Goal: Check status: Check status

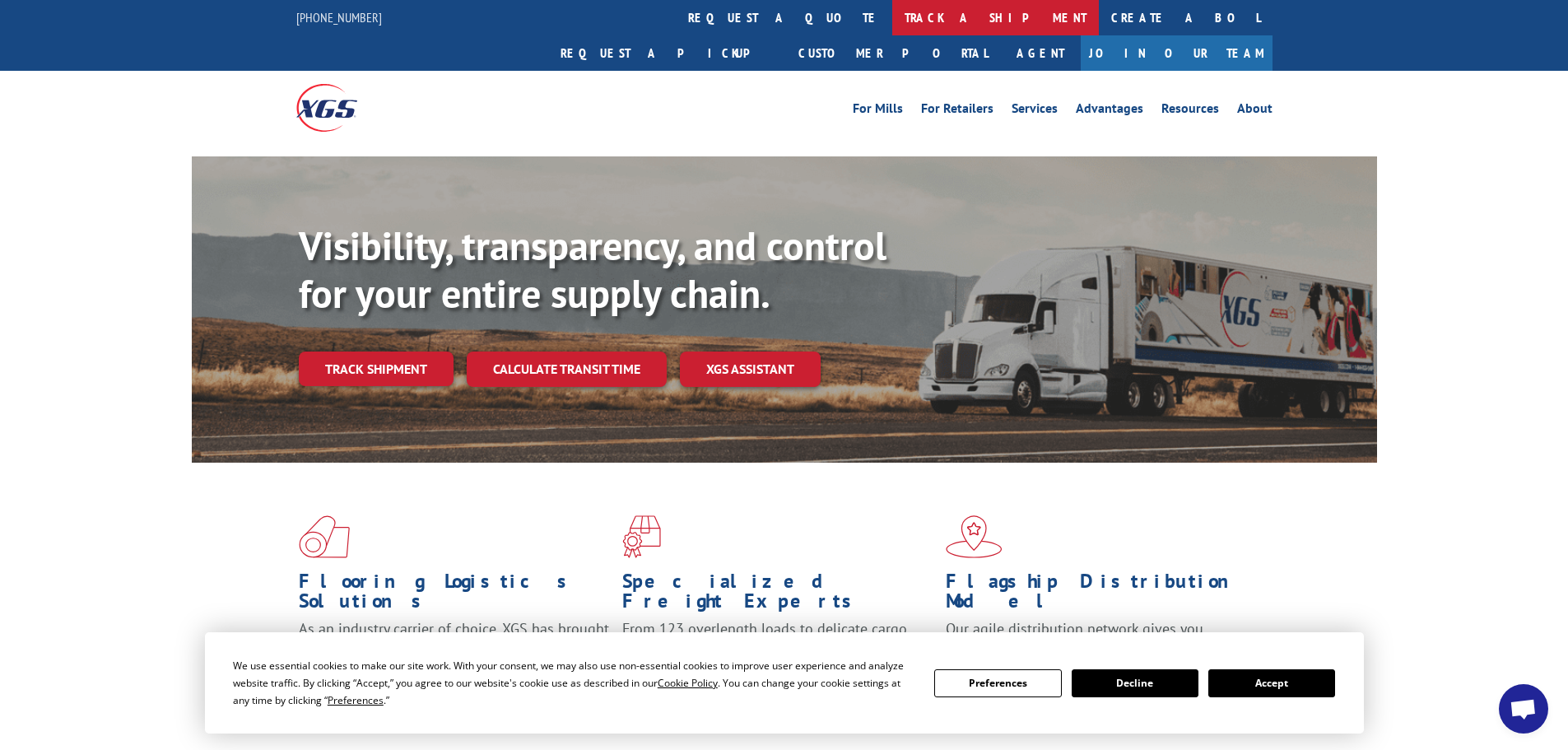
click at [892, 26] on link "track a shipment" at bounding box center [995, 18] width 206 height 35
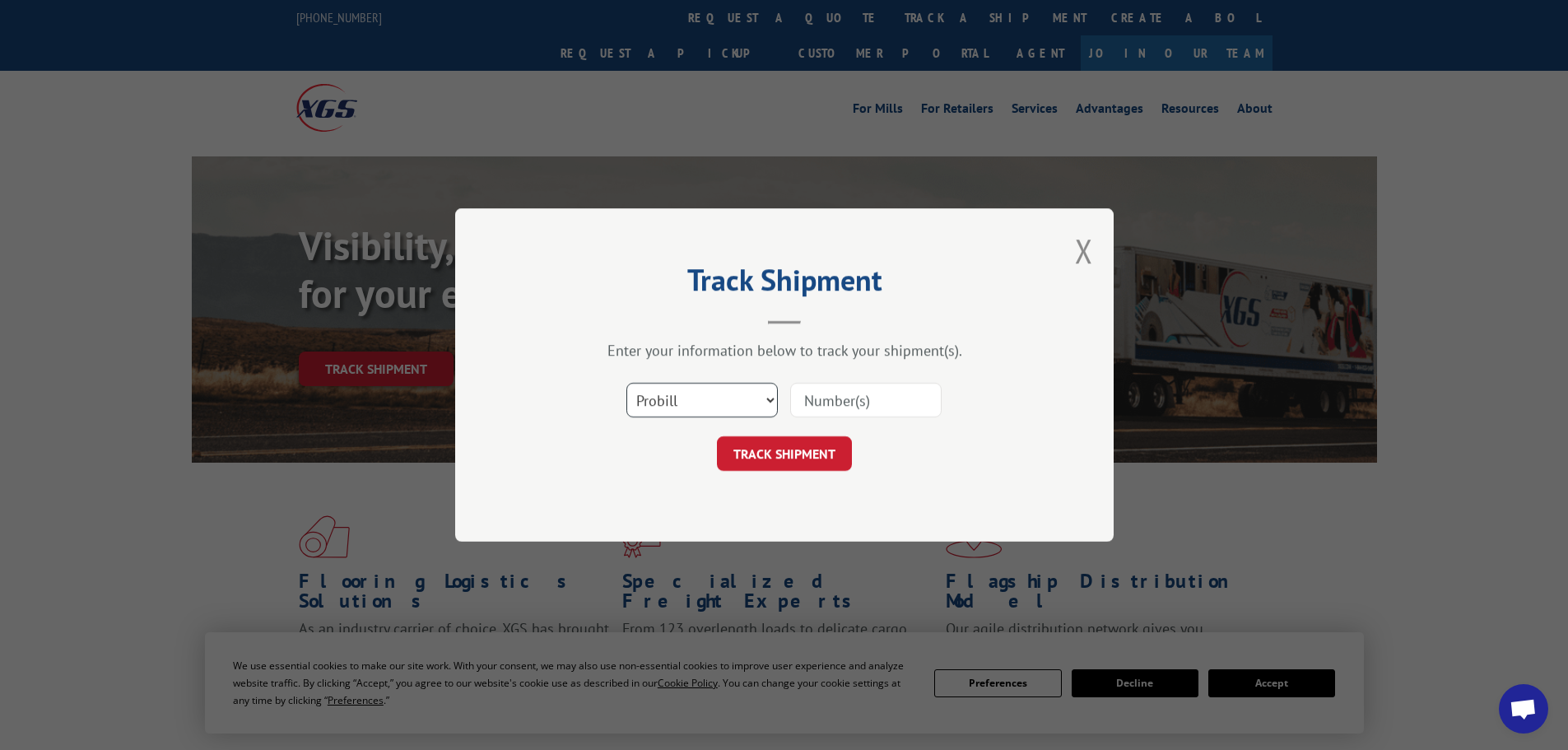
click at [703, 414] on select "Select category... Probill BOL PO" at bounding box center [702, 399] width 152 height 34
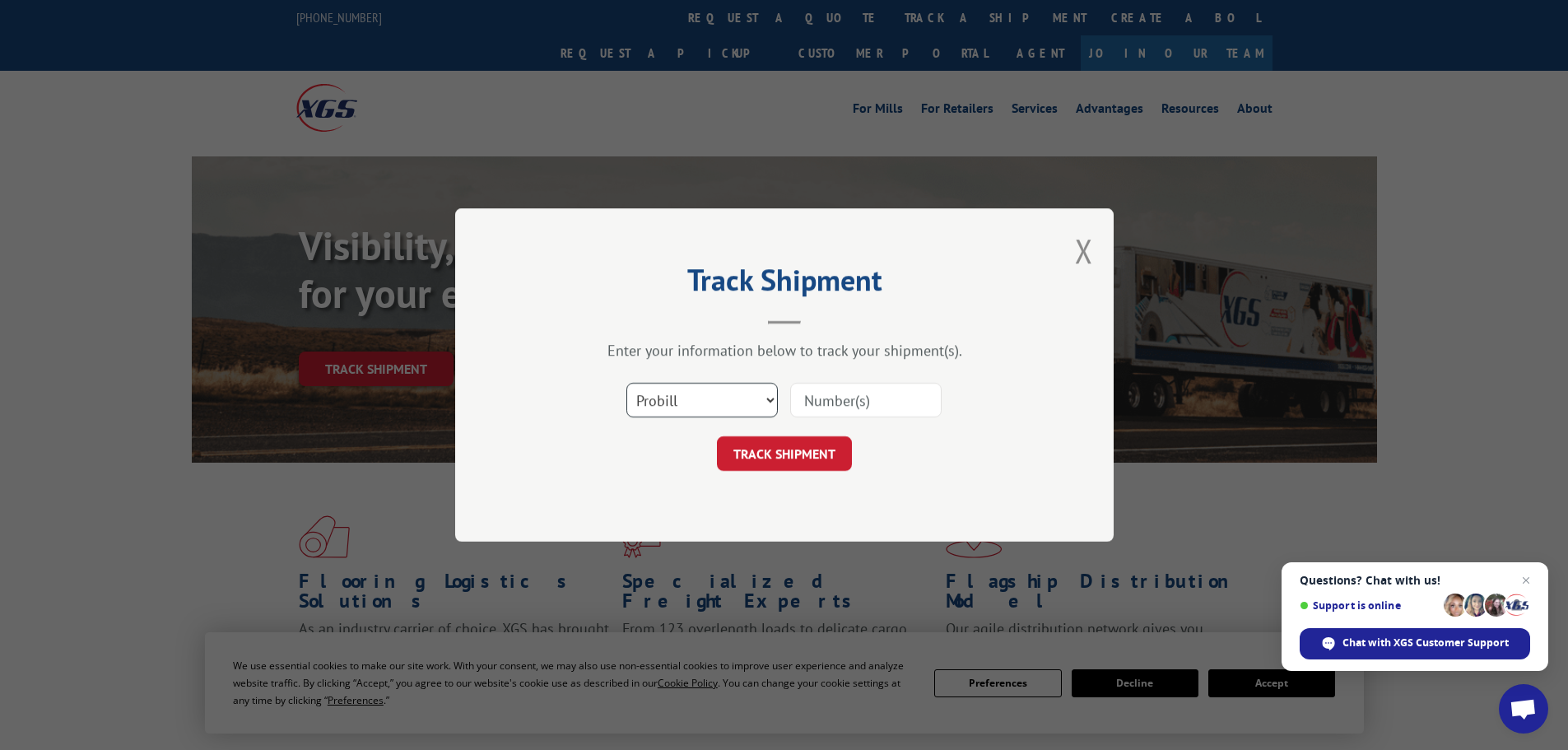
select select "bol"
click at [627, 382] on select "Select category... Probill BOL PO" at bounding box center [702, 399] width 152 height 34
click at [813, 390] on input at bounding box center [866, 399] width 152 height 34
paste input "6006821"
type input "6006821"
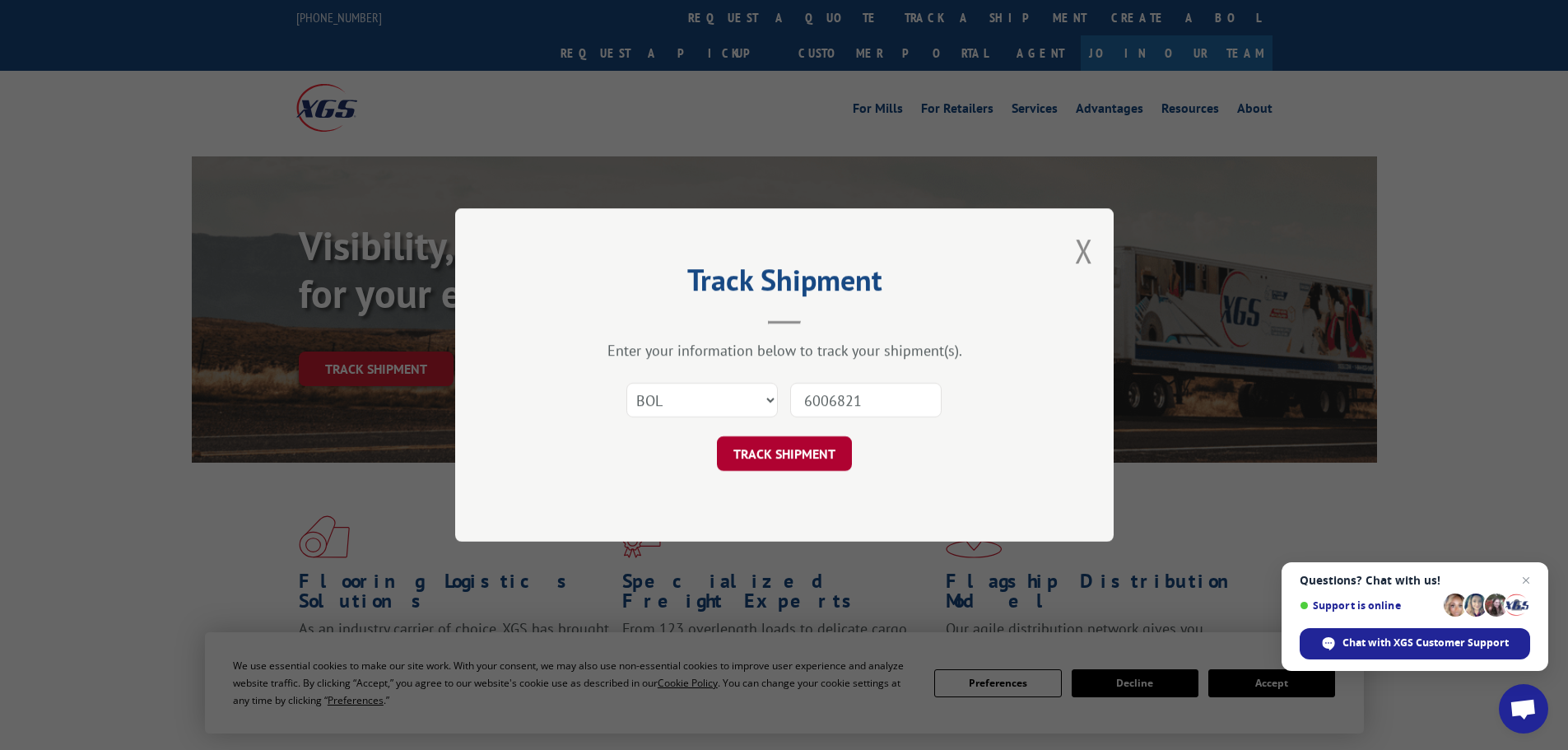
click at [778, 455] on button "TRACK SHIPMENT" at bounding box center [784, 453] width 135 height 34
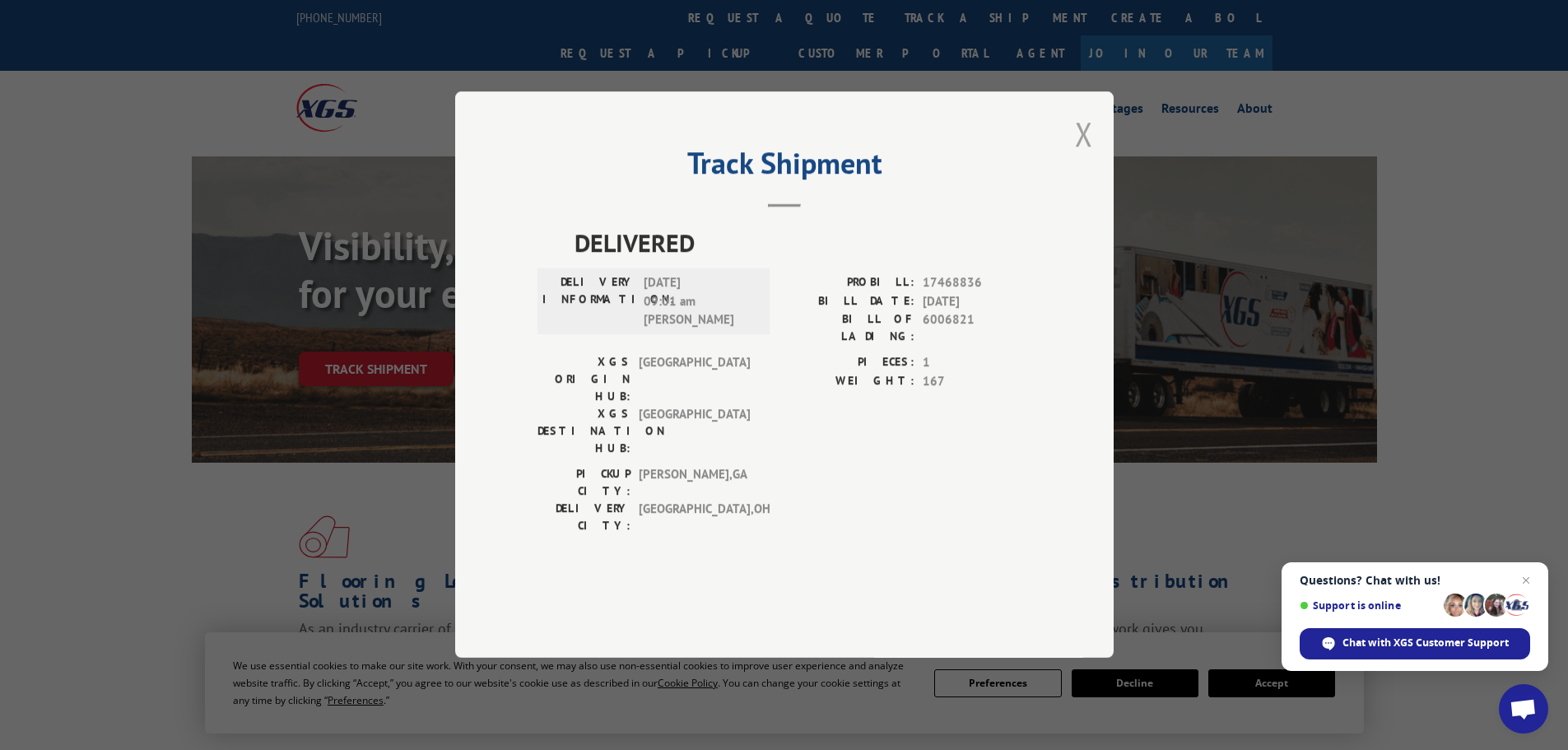
click at [1092, 155] on button "Close modal" at bounding box center [1083, 133] width 19 height 43
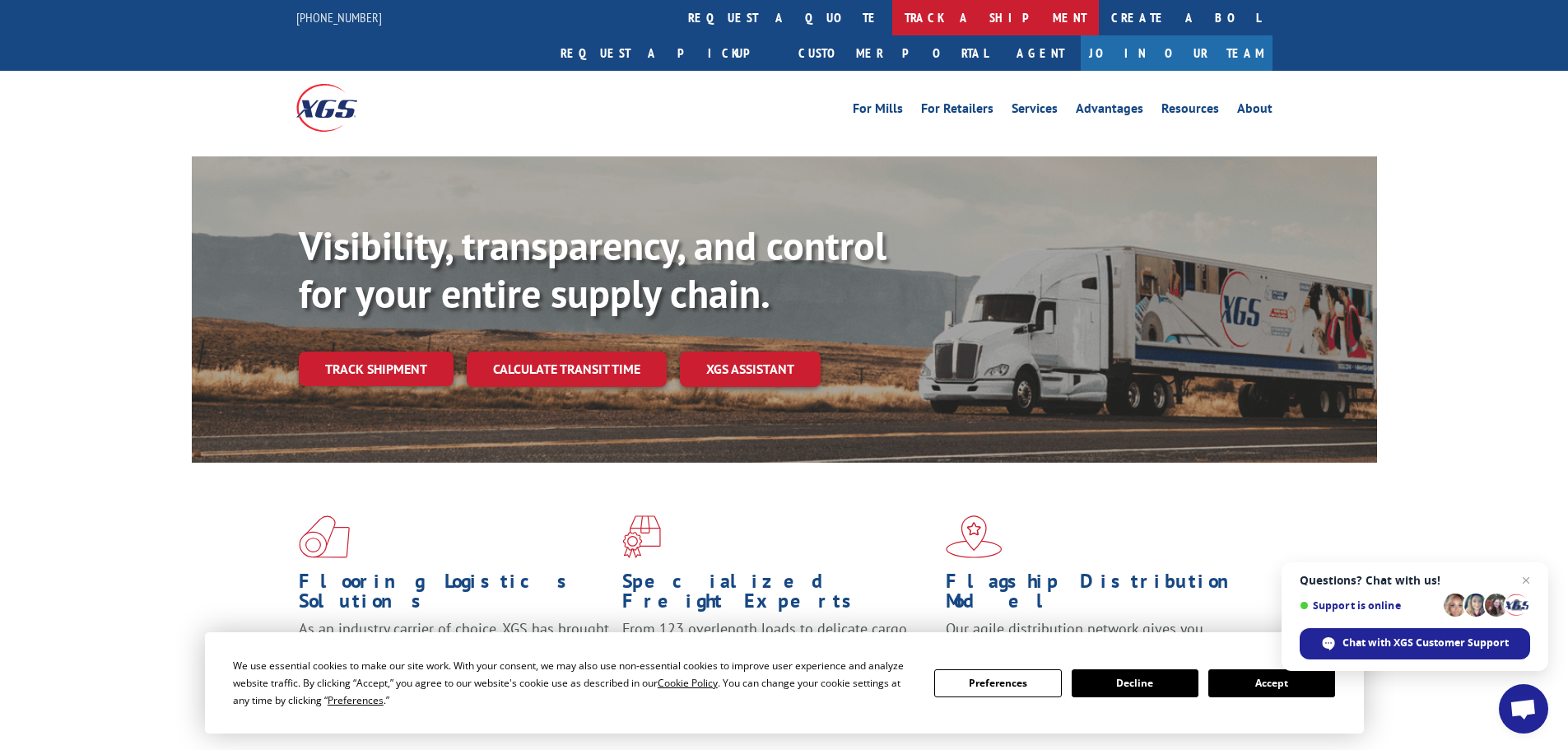
click at [892, 19] on link "track a shipment" at bounding box center [995, 18] width 206 height 35
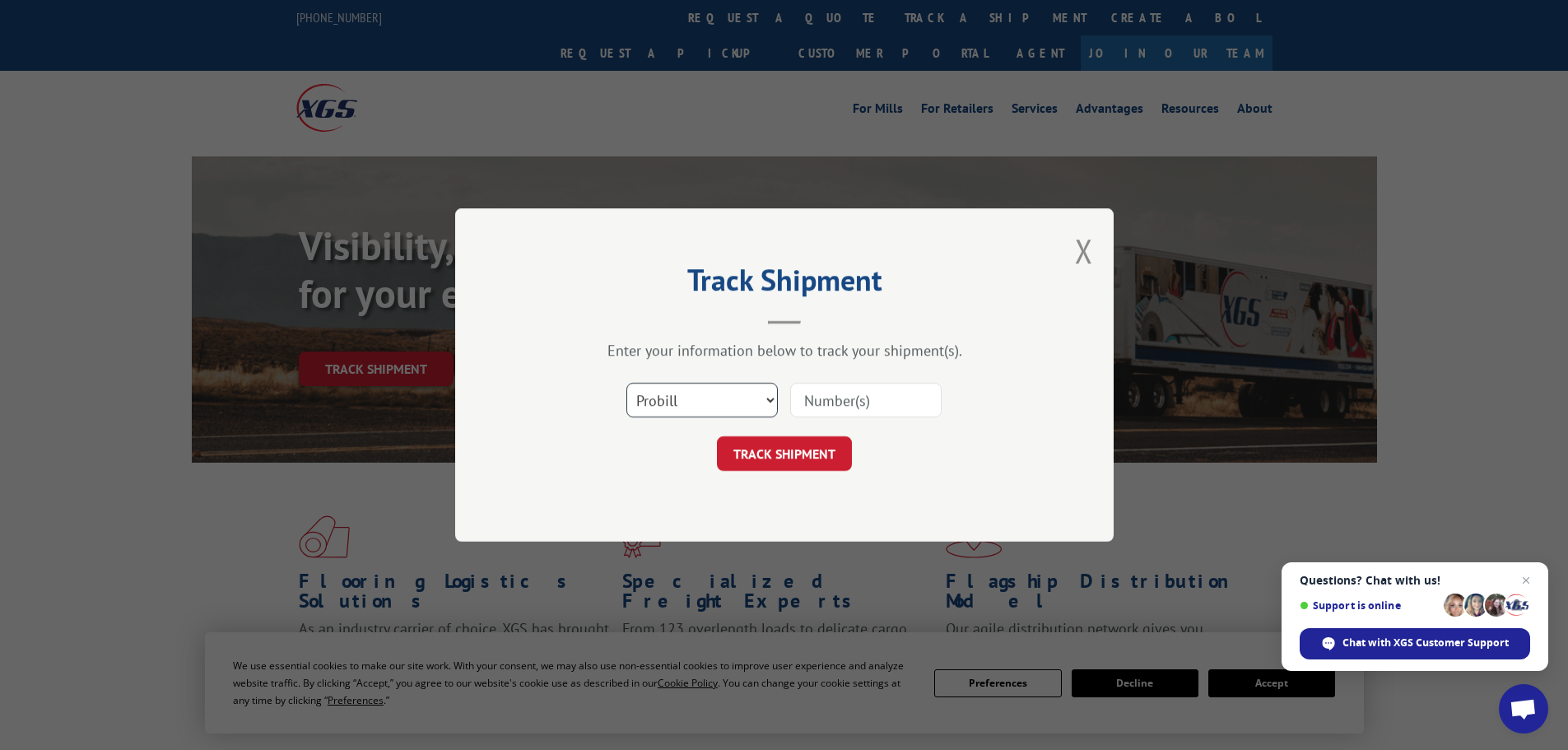
click at [666, 397] on select "Select category... Probill BOL PO" at bounding box center [702, 399] width 152 height 34
select select "bol"
click at [627, 382] on select "Select category... Probill BOL PO" at bounding box center [702, 399] width 152 height 34
paste input "6006954"
type input "6006954"
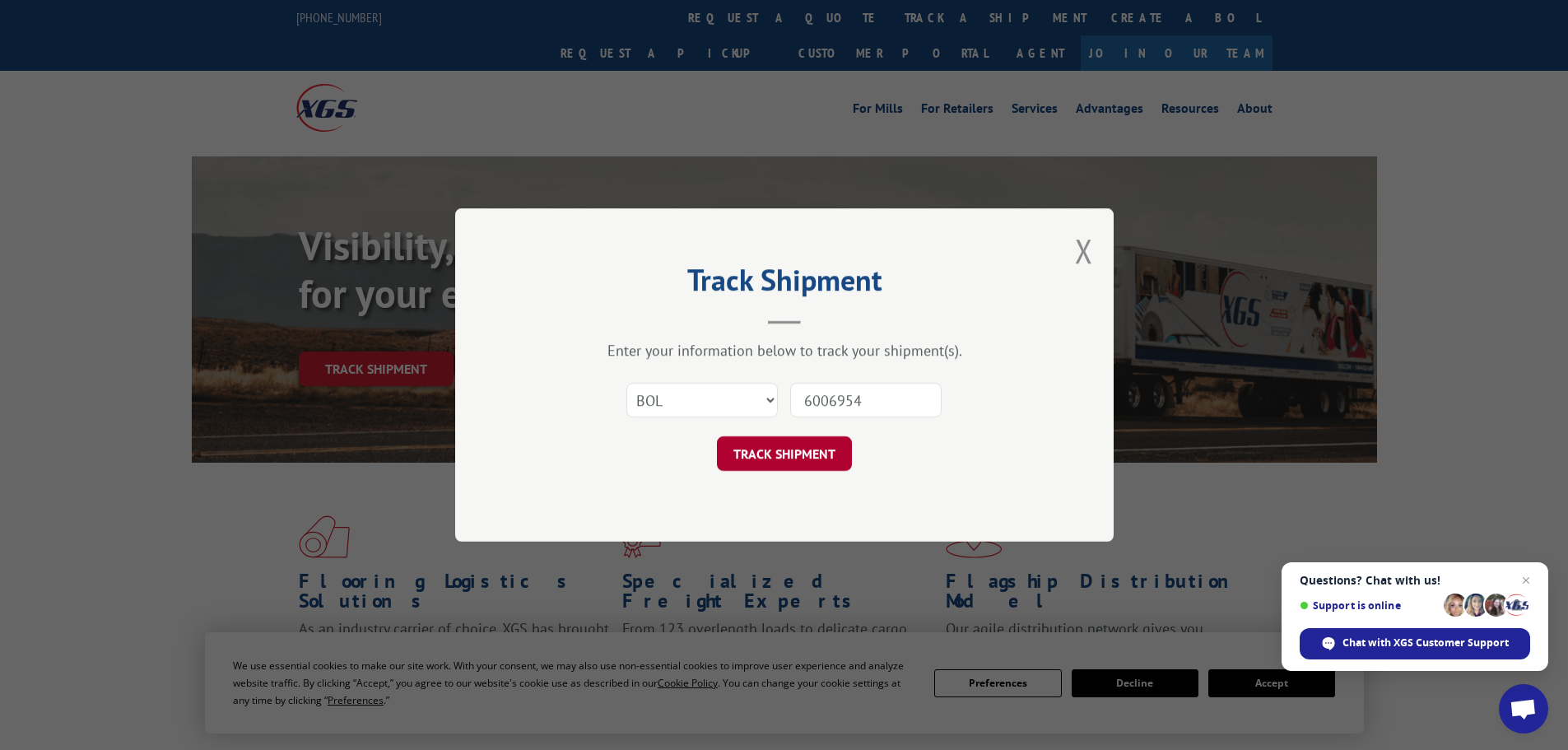
click at [794, 456] on button "TRACK SHIPMENT" at bounding box center [784, 453] width 135 height 34
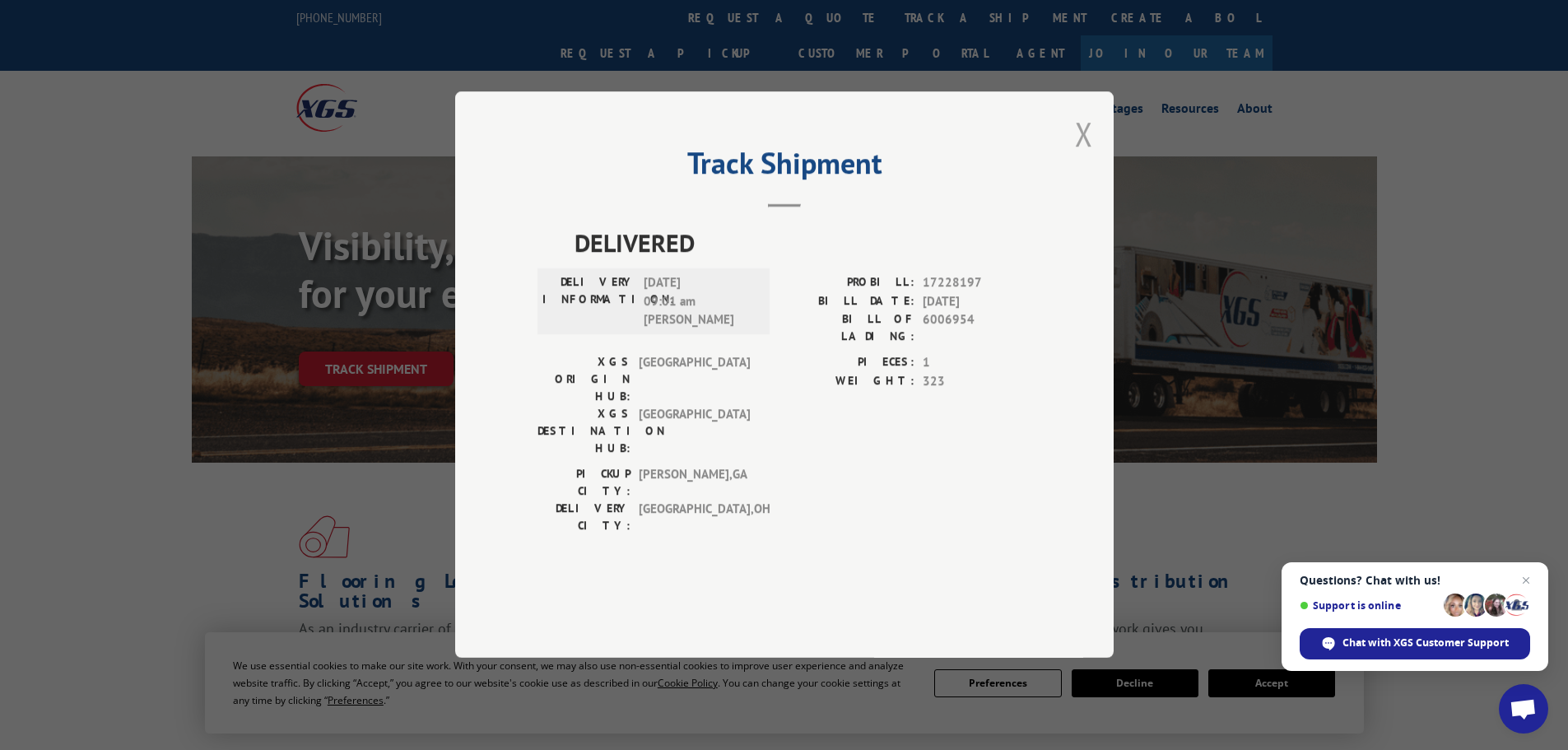
click at [1083, 155] on button "Close modal" at bounding box center [1083, 133] width 19 height 43
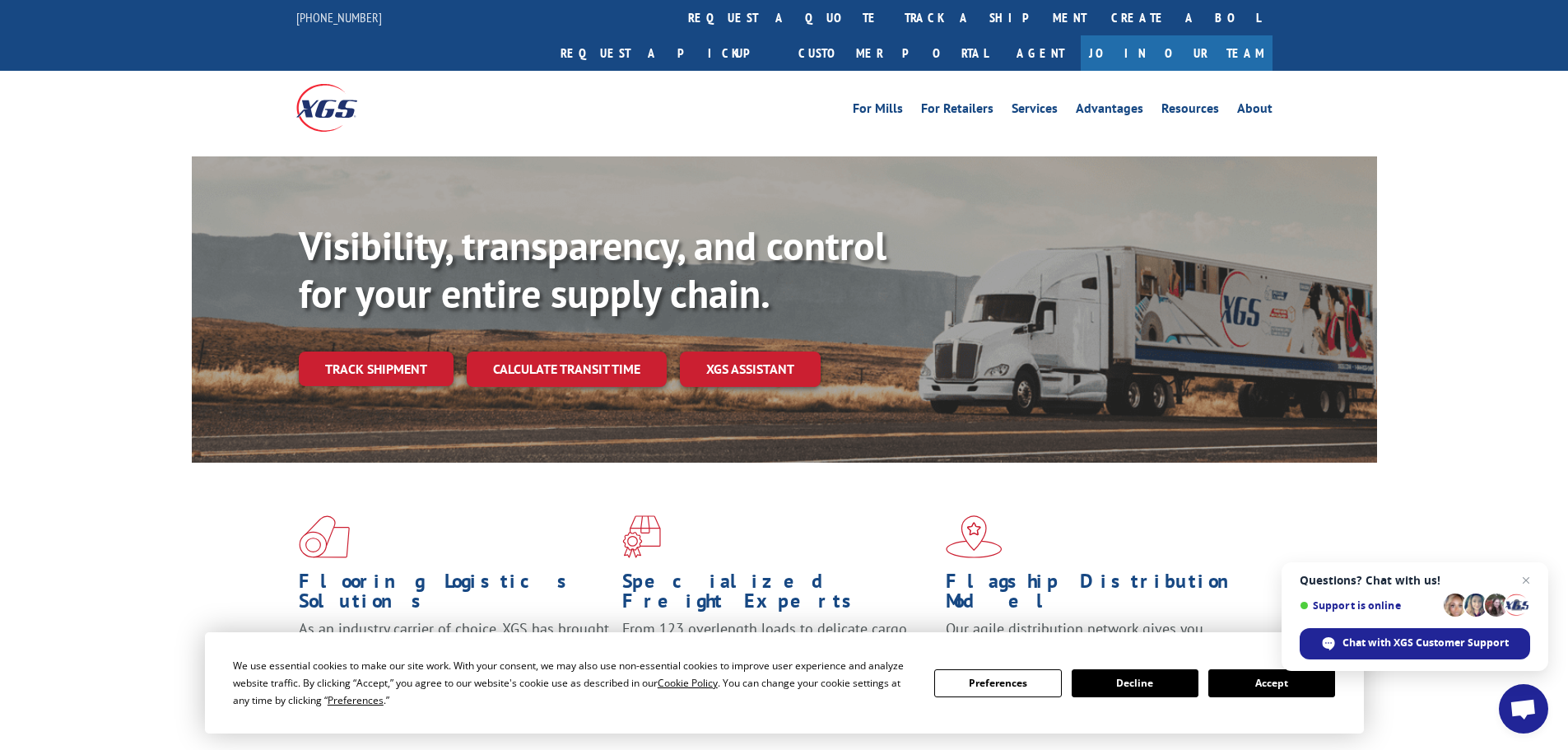
click at [892, 17] on link "track a shipment" at bounding box center [995, 18] width 206 height 35
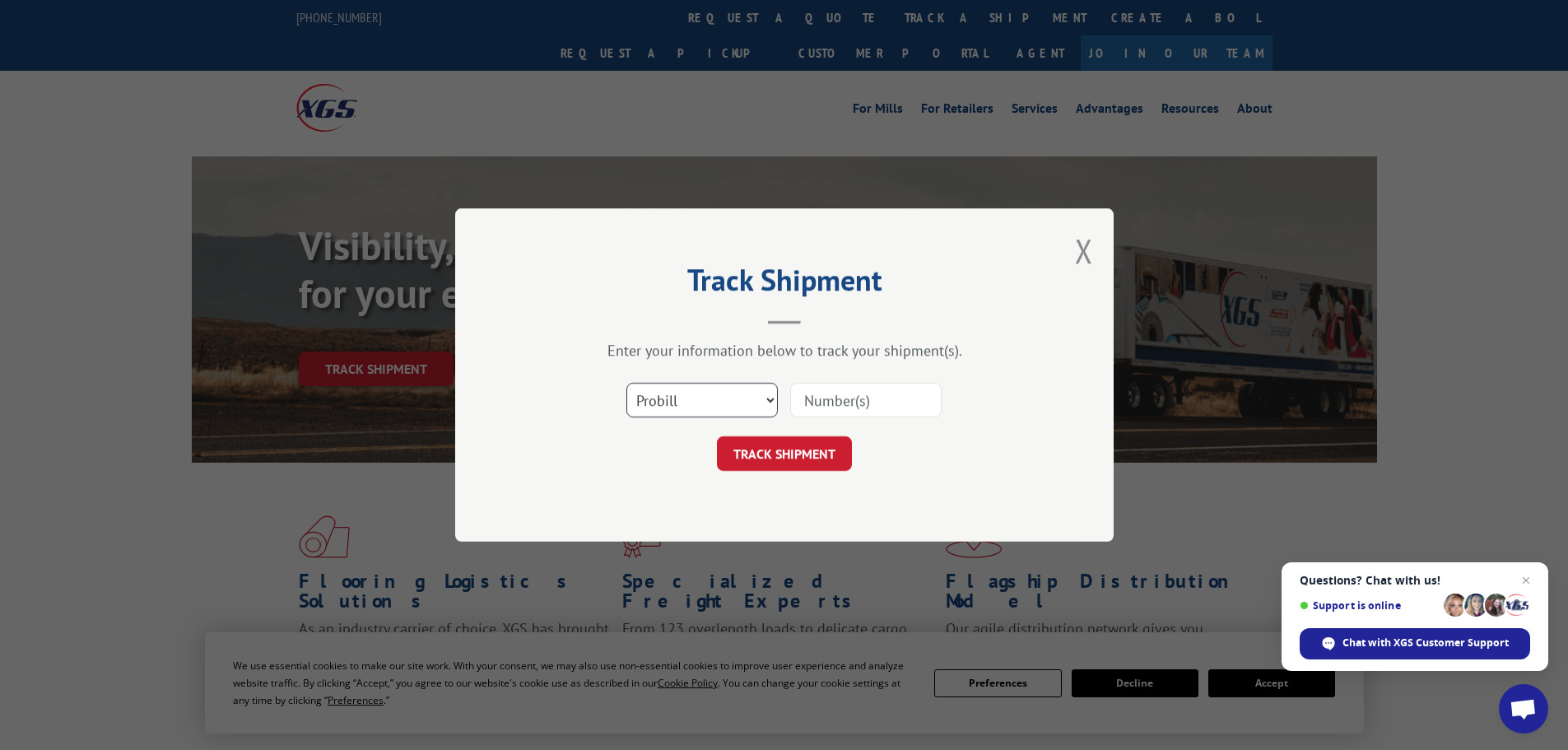
click at [655, 404] on select "Select category... Probill BOL PO" at bounding box center [702, 399] width 152 height 34
select select "bol"
click at [627, 382] on select "Select category... Probill BOL PO" at bounding box center [702, 399] width 152 height 34
paste input "6006954"
type input "6006954"
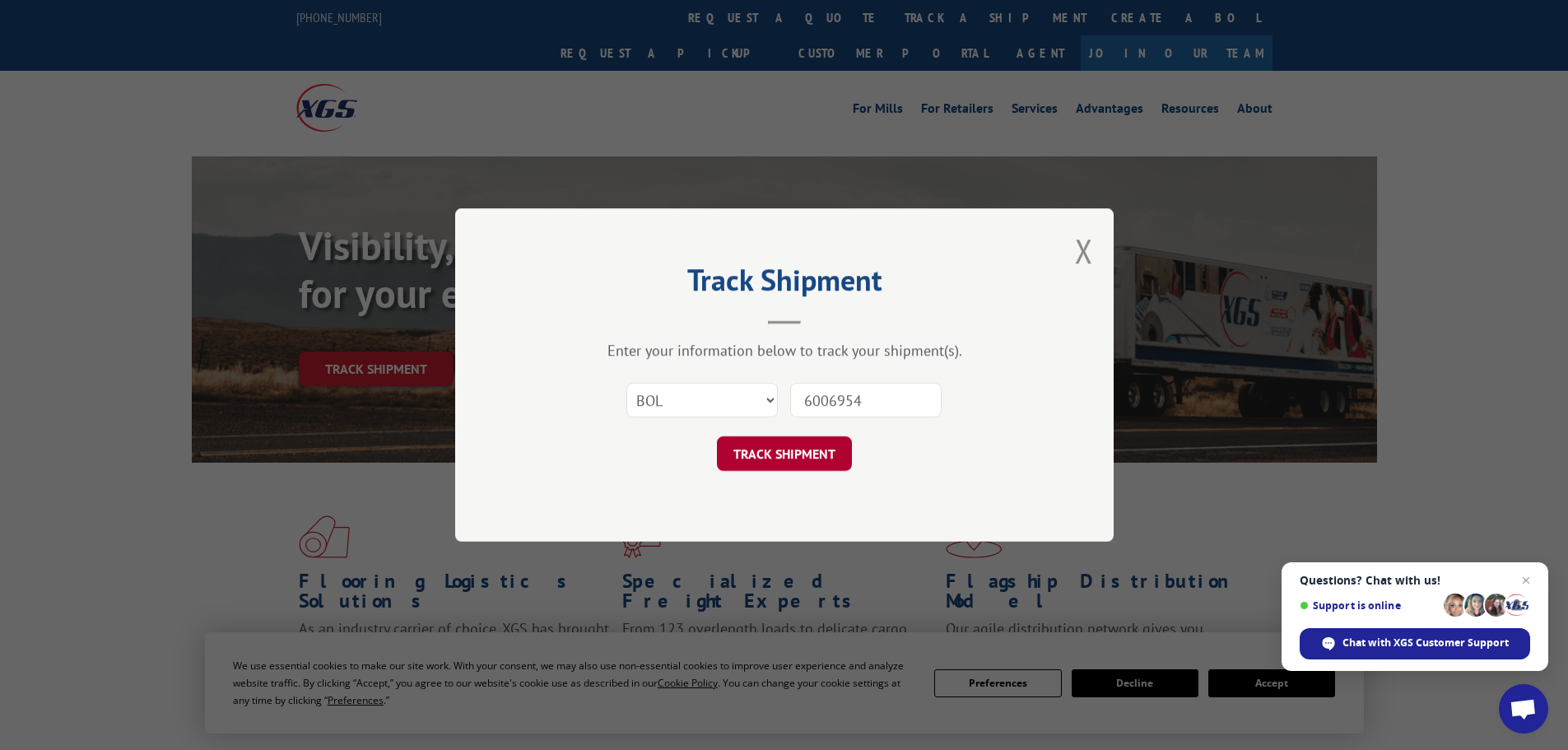
click at [791, 453] on button "TRACK SHIPMENT" at bounding box center [784, 453] width 135 height 34
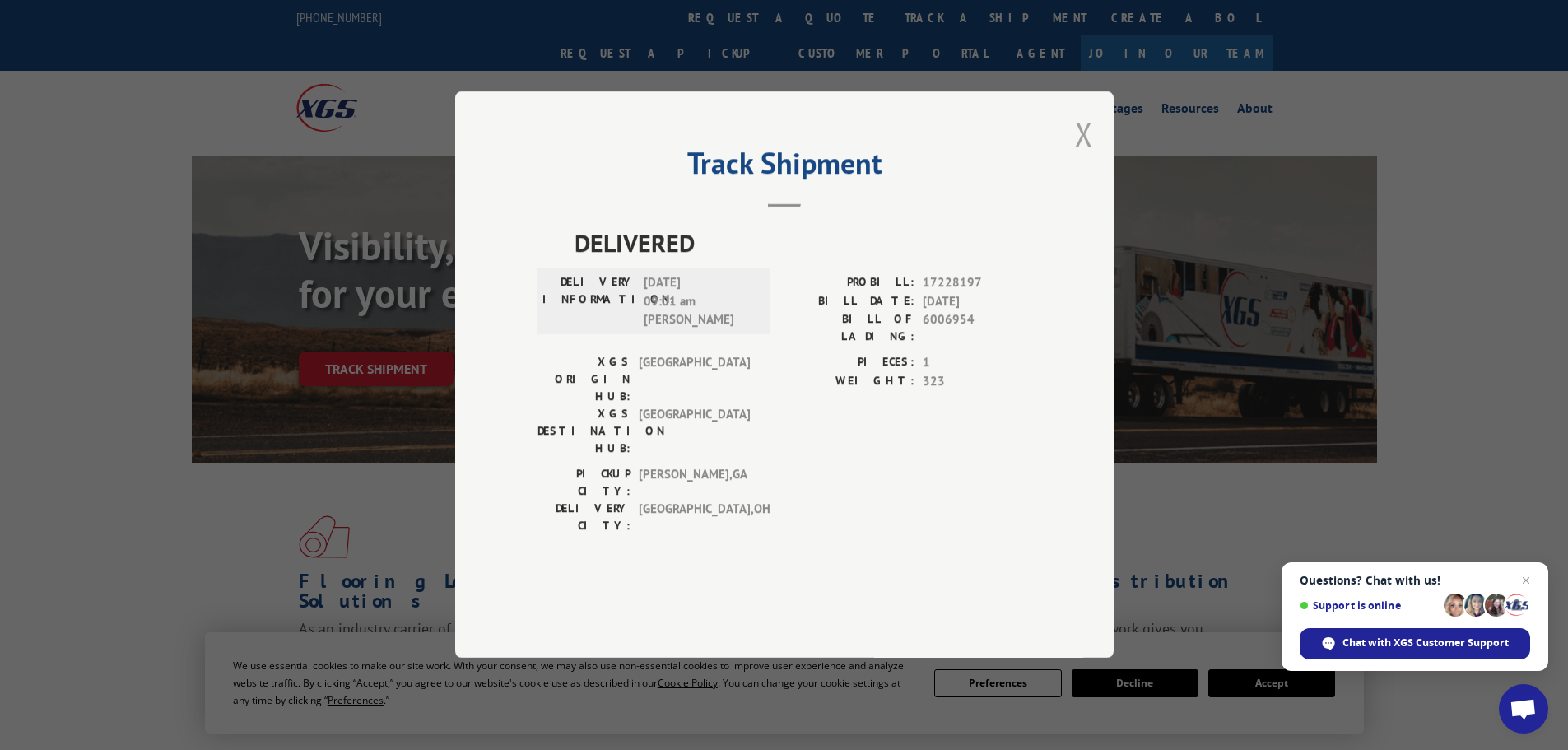
click at [1088, 155] on button "Close modal" at bounding box center [1083, 133] width 19 height 43
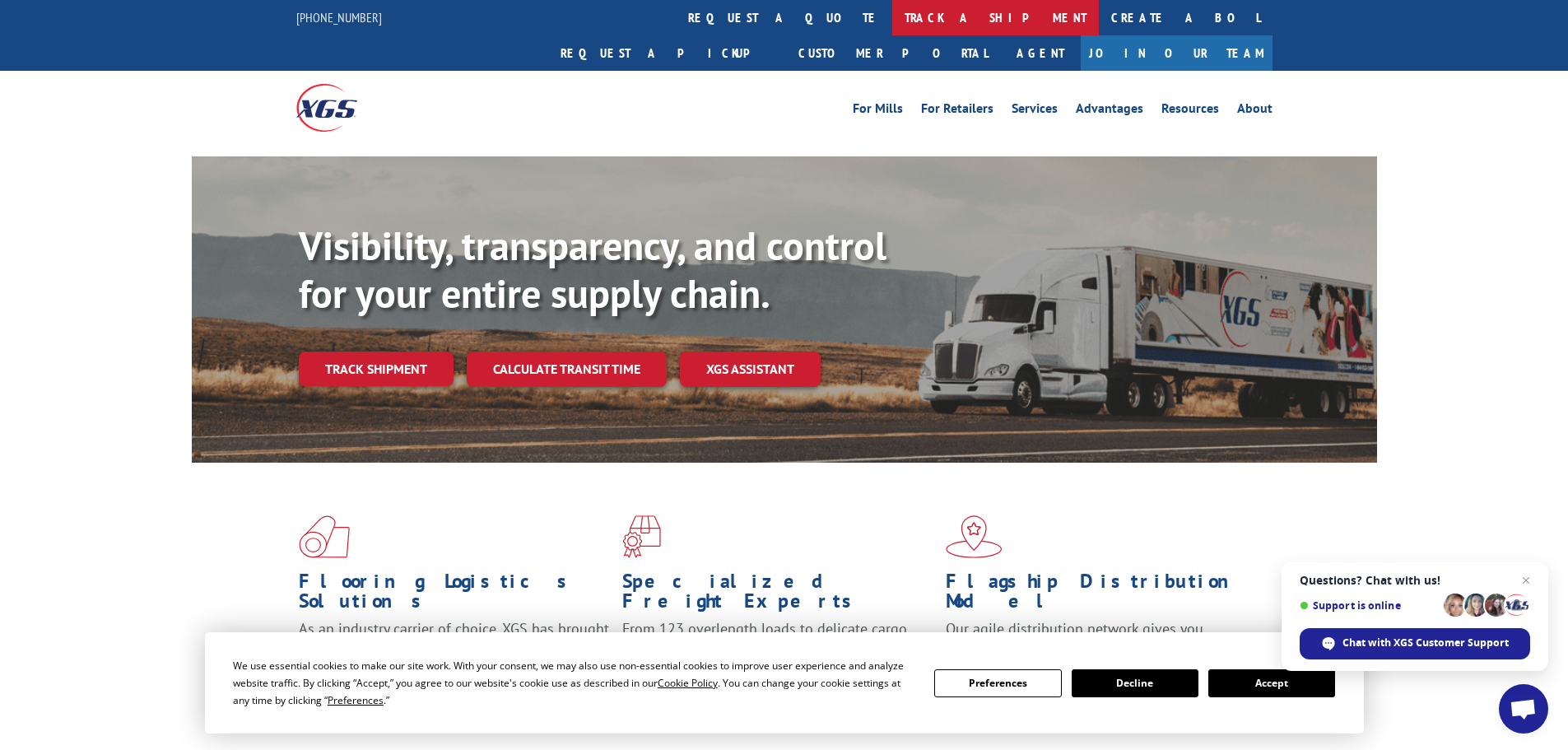
click at [892, 19] on link "track a shipment" at bounding box center [995, 18] width 206 height 35
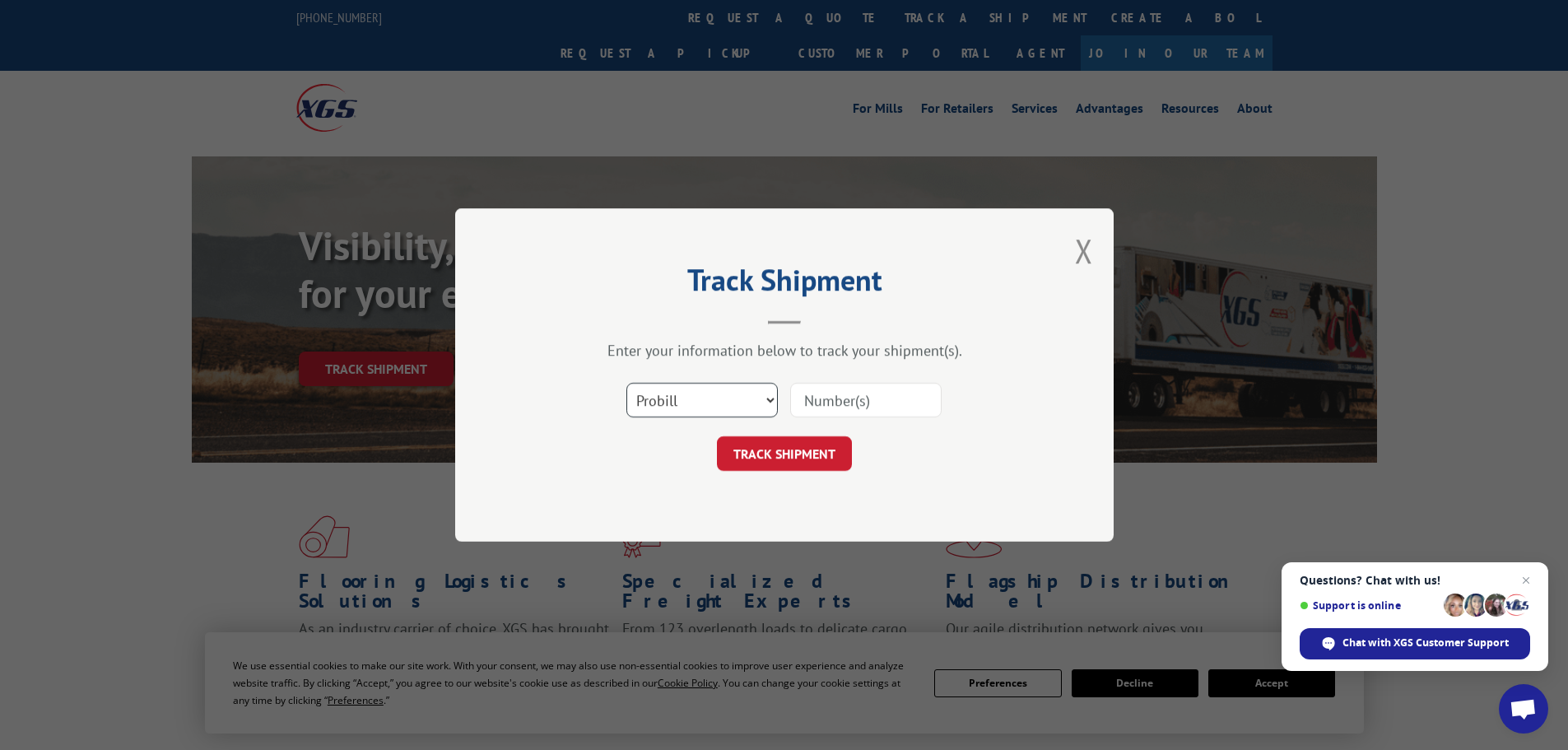
click at [664, 391] on select "Select category... Probill BOL PO" at bounding box center [702, 399] width 152 height 34
select select "bol"
click at [627, 382] on select "Select category... Probill BOL PO" at bounding box center [702, 399] width 152 height 34
paste input "6009143"
type input "6009143"
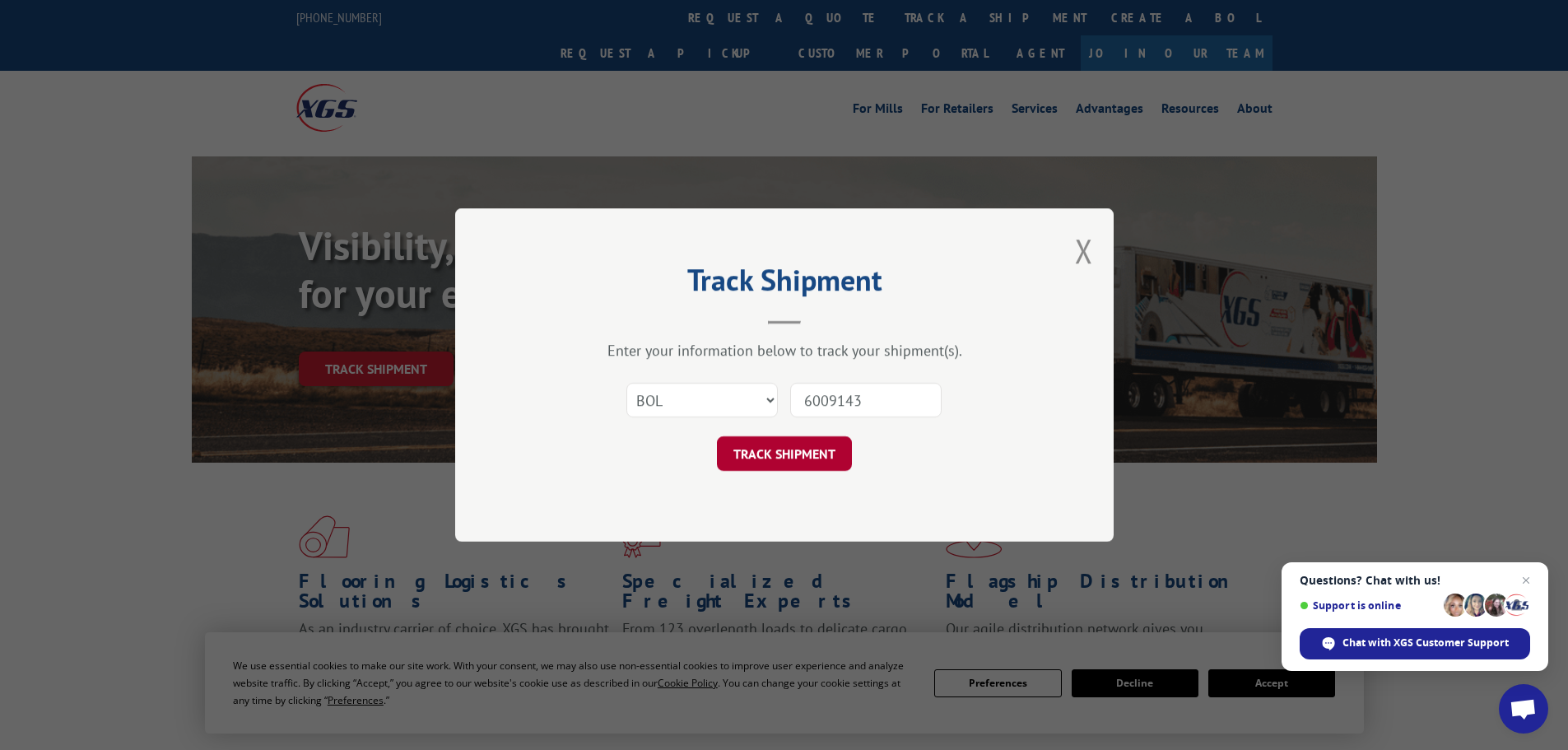
click at [758, 454] on button "TRACK SHIPMENT" at bounding box center [784, 453] width 135 height 34
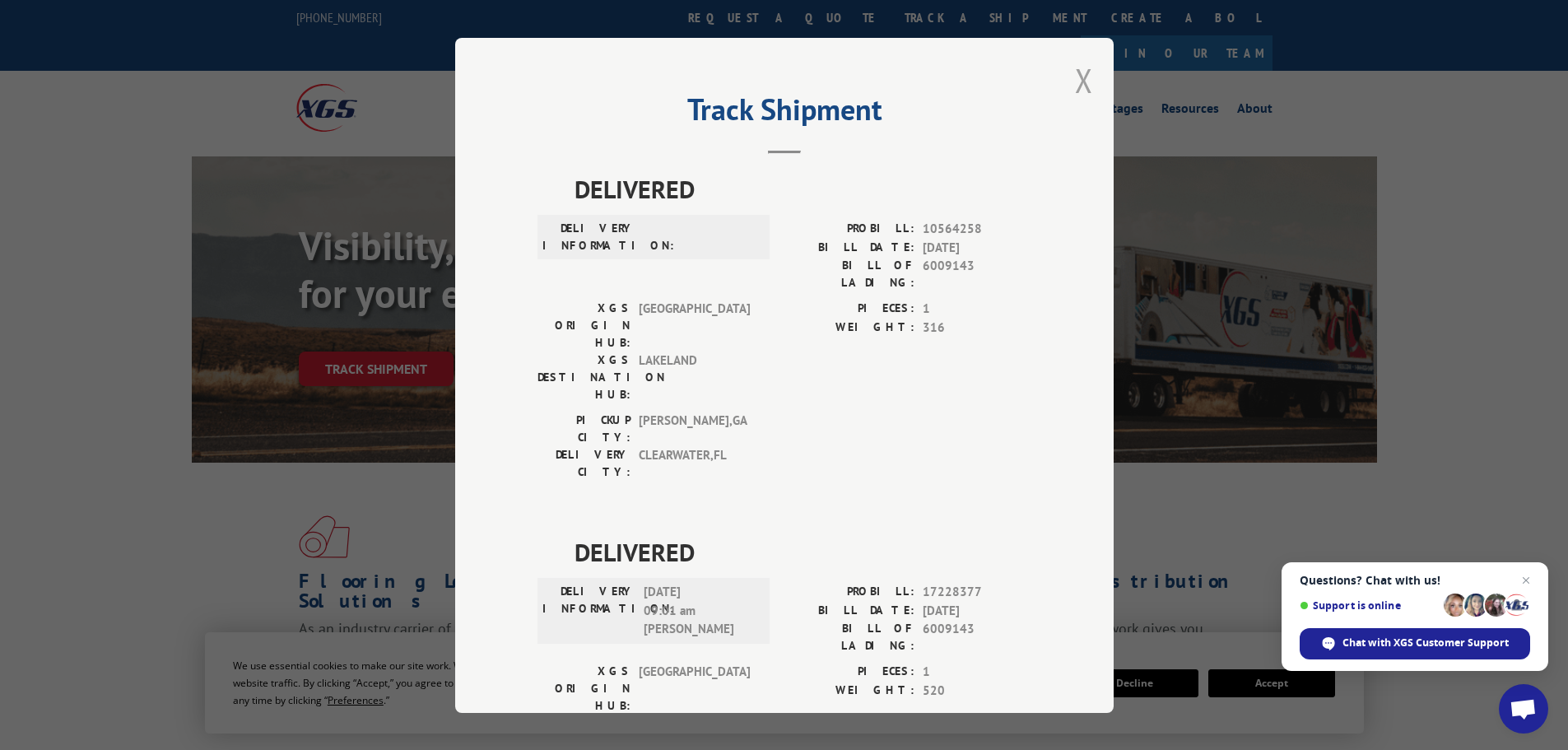
click at [1079, 71] on button "Close modal" at bounding box center [1083, 79] width 19 height 43
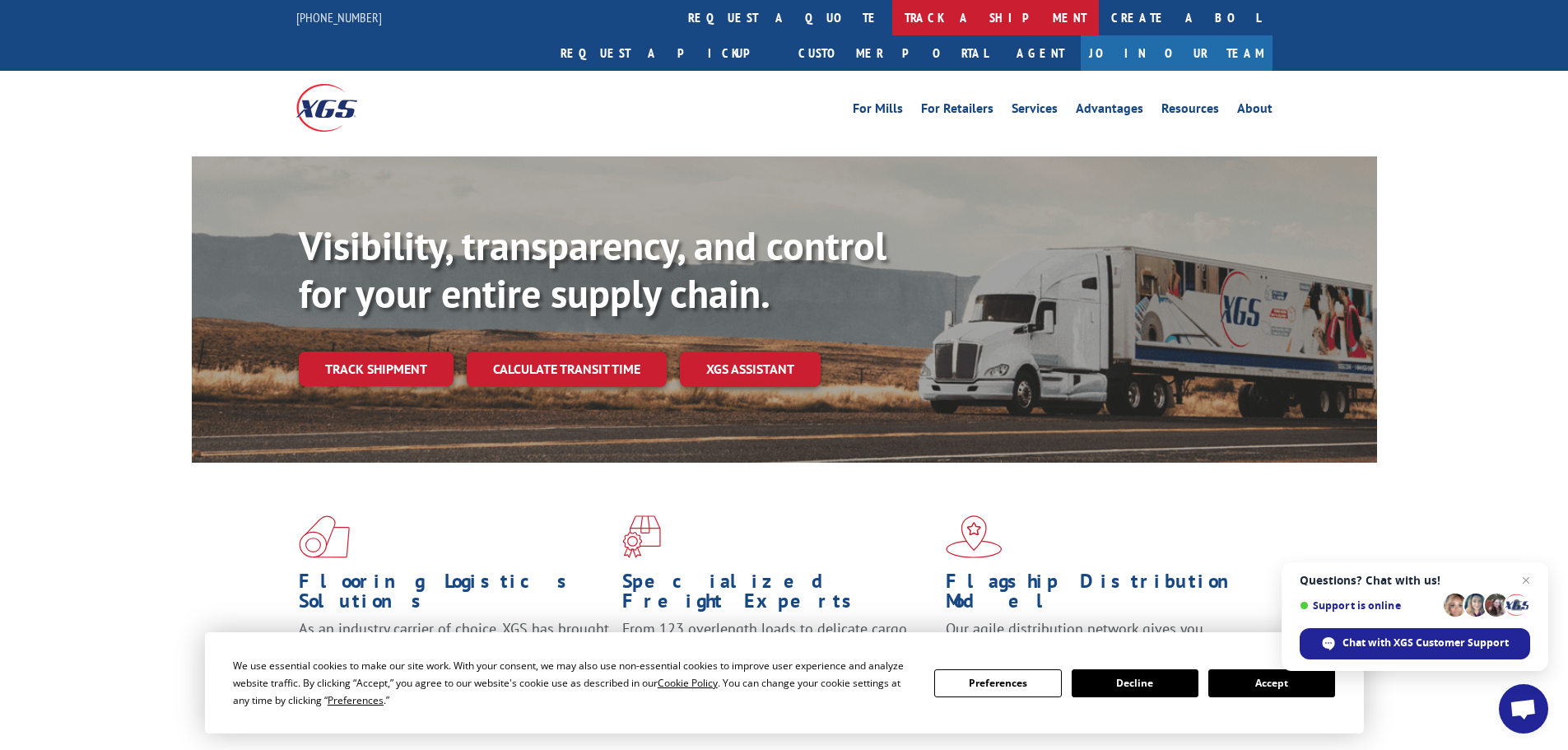
click at [892, 19] on link "track a shipment" at bounding box center [995, 18] width 206 height 35
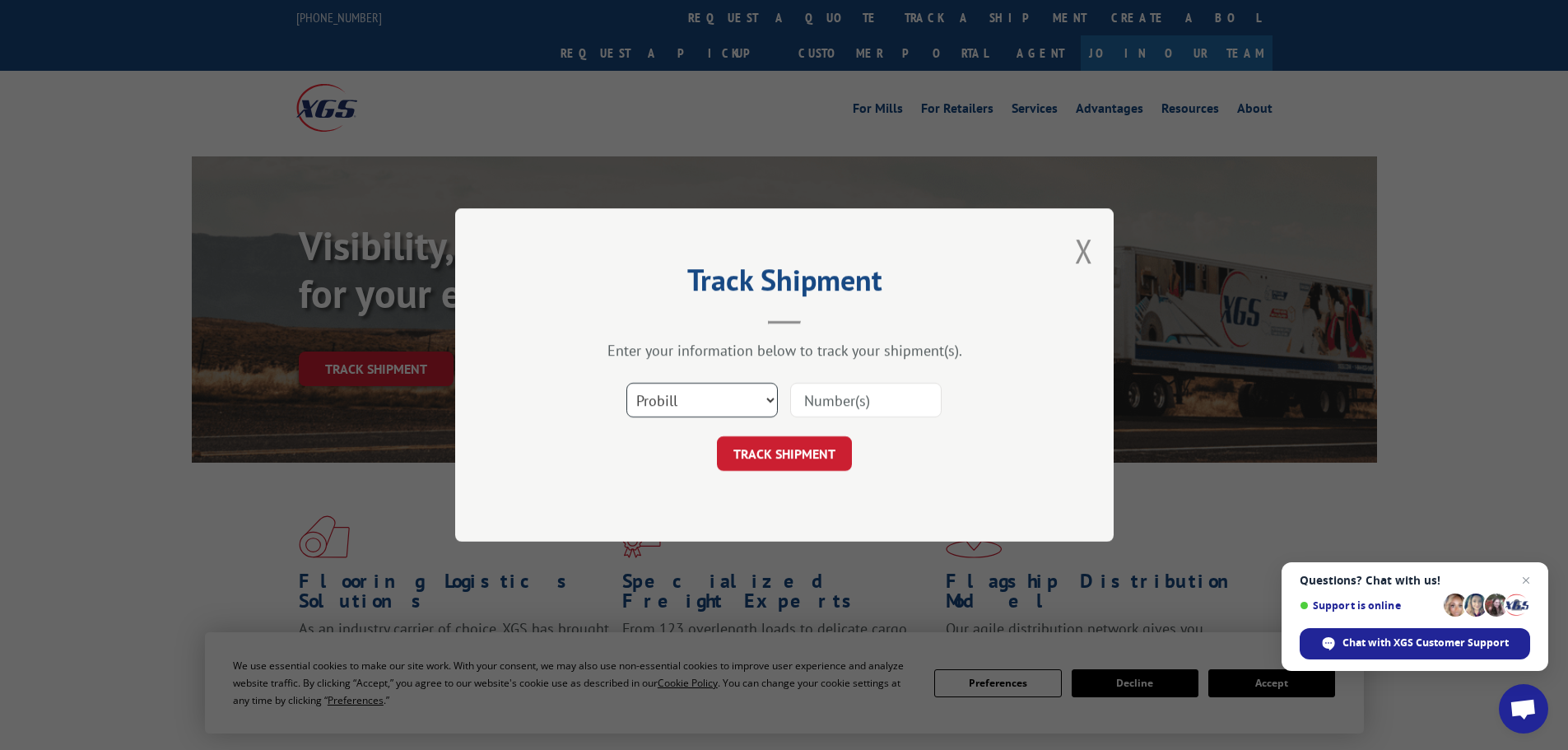
click at [681, 405] on select "Select category... Probill BOL PO" at bounding box center [702, 399] width 152 height 34
select select "bol"
click at [627, 382] on select "Select category... Probill BOL PO" at bounding box center [702, 399] width 152 height 34
paste input "6013833"
type input "6013833"
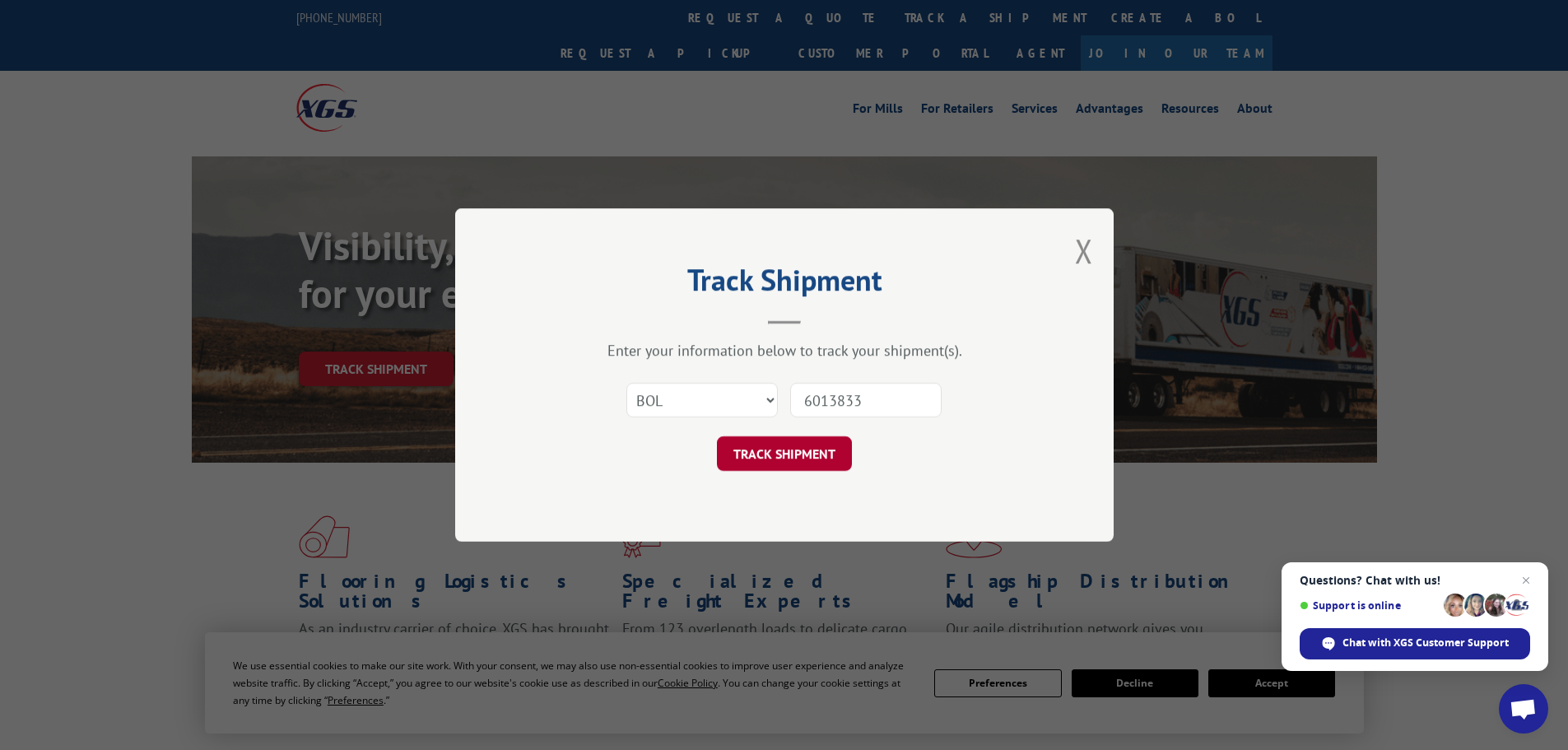
click at [795, 462] on button "TRACK SHIPMENT" at bounding box center [784, 453] width 135 height 34
